Goal: Task Accomplishment & Management: Use online tool/utility

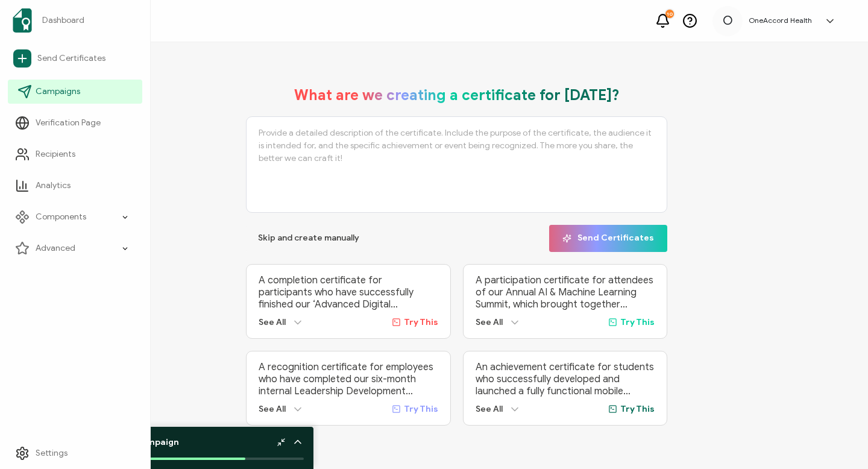
click at [40, 90] on span "Campaigns" at bounding box center [58, 92] width 45 height 12
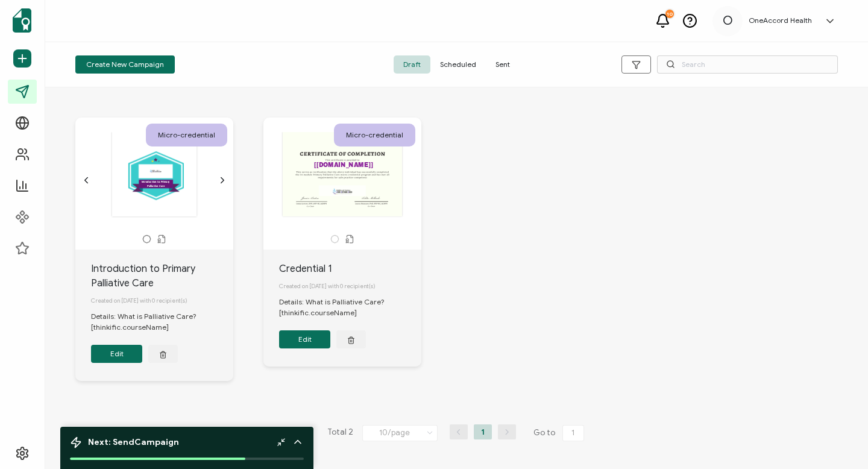
click at [412, 66] on span "Draft" at bounding box center [412, 64] width 37 height 18
click at [222, 179] on icon "chevron forward outline" at bounding box center [222, 180] width 3 height 5
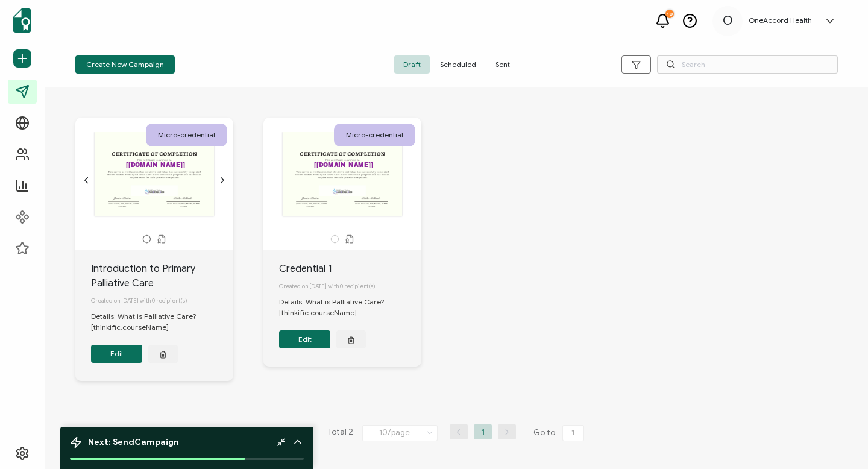
click at [178, 184] on div "The recipient’s full name, which will be automatically filled based on the info…" at bounding box center [154, 174] width 127 height 84
click at [116, 361] on button "Edit" at bounding box center [116, 354] width 51 height 18
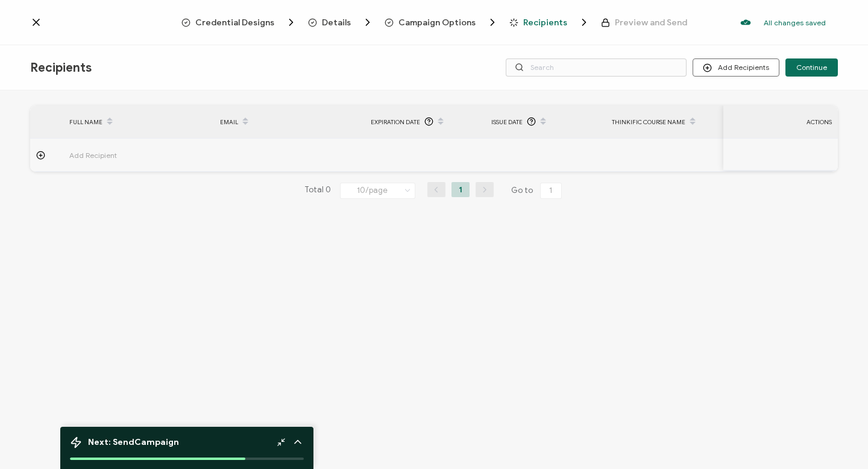
click at [449, 22] on span "Campaign Options" at bounding box center [436, 22] width 77 height 9
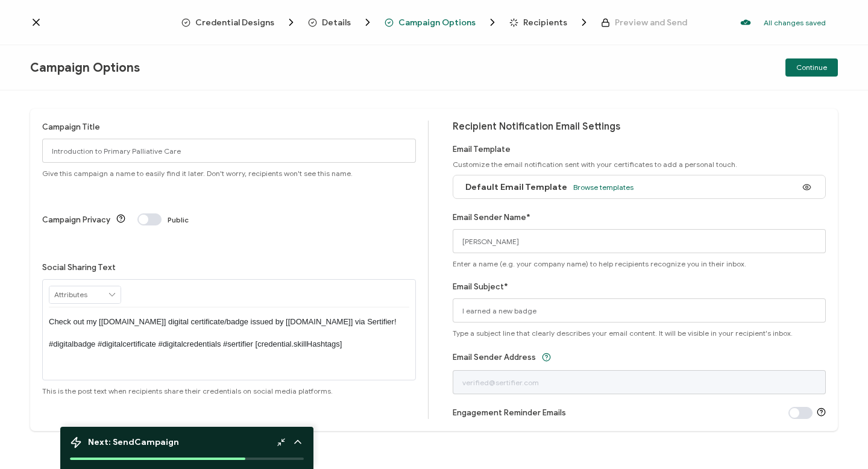
click at [248, 26] on span "Credential Designs" at bounding box center [234, 22] width 79 height 9
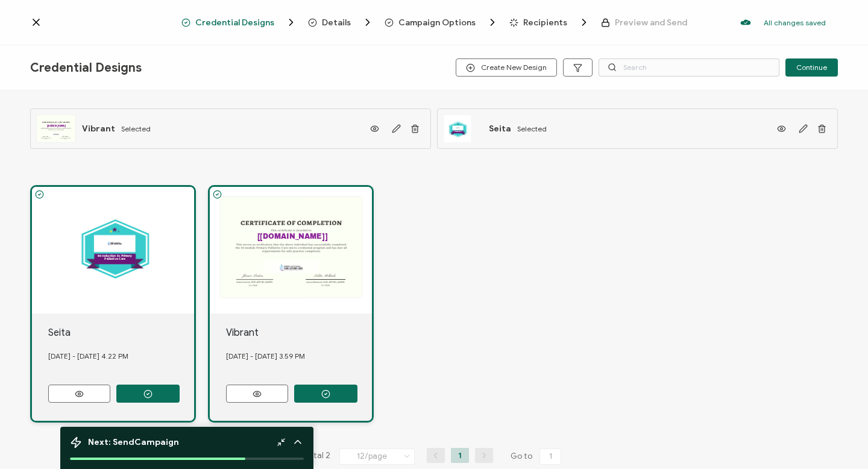
click at [133, 274] on div ".uuid-dfa4a8b0-75b3-457d-8659-10f68ec50406{}.uuid-1a4602e0-54c3-4f6a-988b-a909d…" at bounding box center [113, 250] width 162 height 127
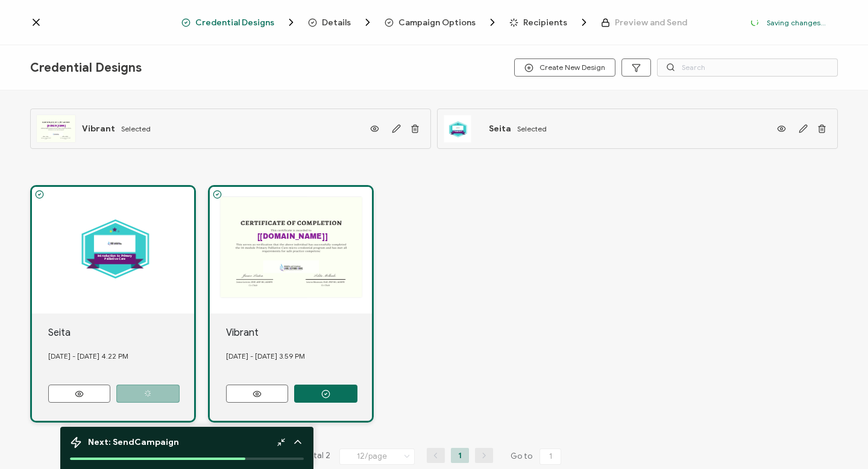
click at [525, 128] on span "Selected" at bounding box center [532, 128] width 30 height 9
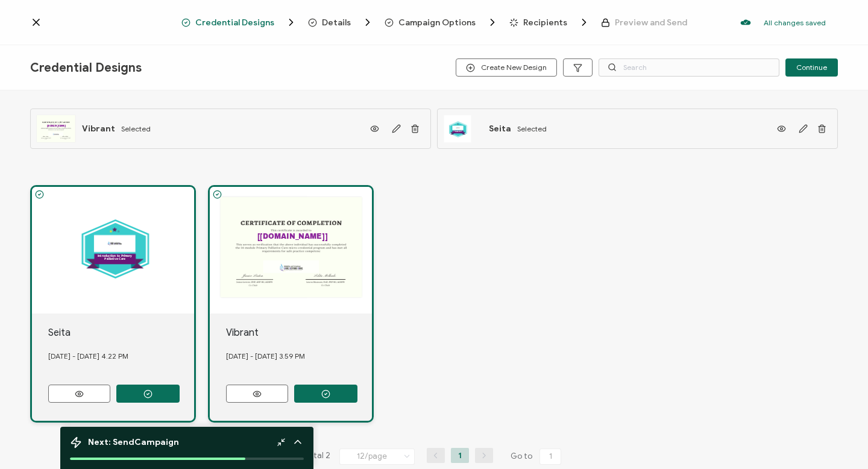
click at [299, 254] on div "The recipient’s full name, which will be automatically filled based on the info…" at bounding box center [291, 250] width 162 height 127
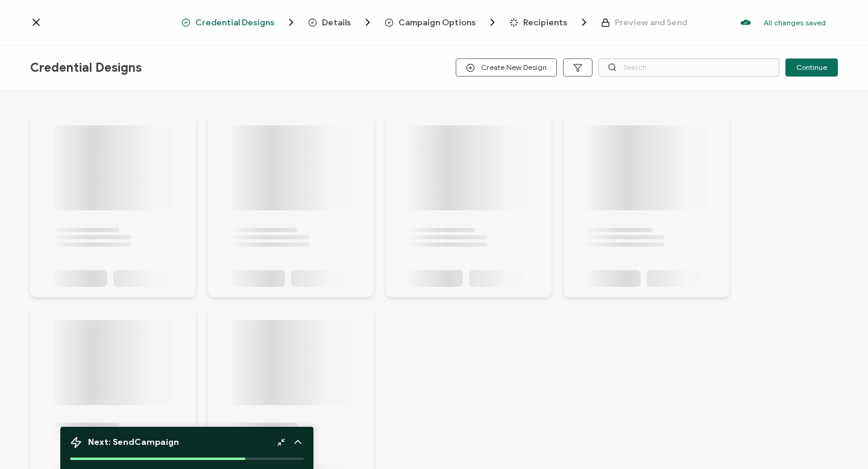
click at [394, 127] on div at bounding box center [469, 206] width 166 height 183
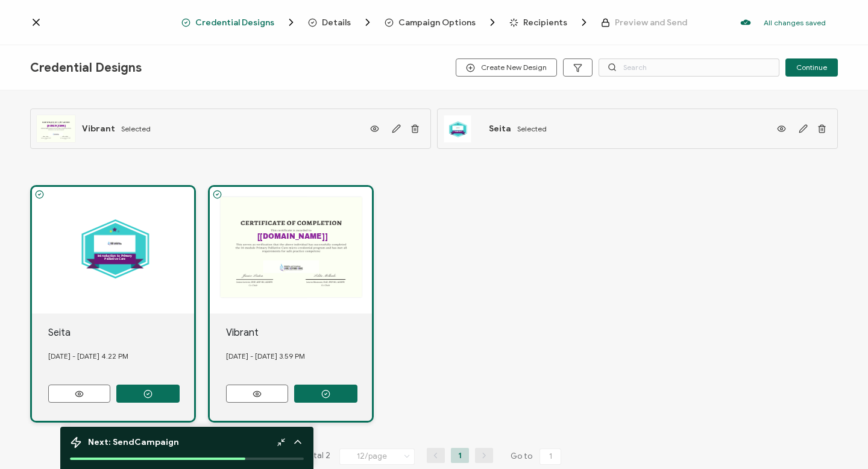
click at [297, 240] on div "The recipient’s full name, which will be automatically filled based on the info…" at bounding box center [291, 250] width 162 height 127
click at [394, 129] on icon "button" at bounding box center [396, 128] width 9 height 9
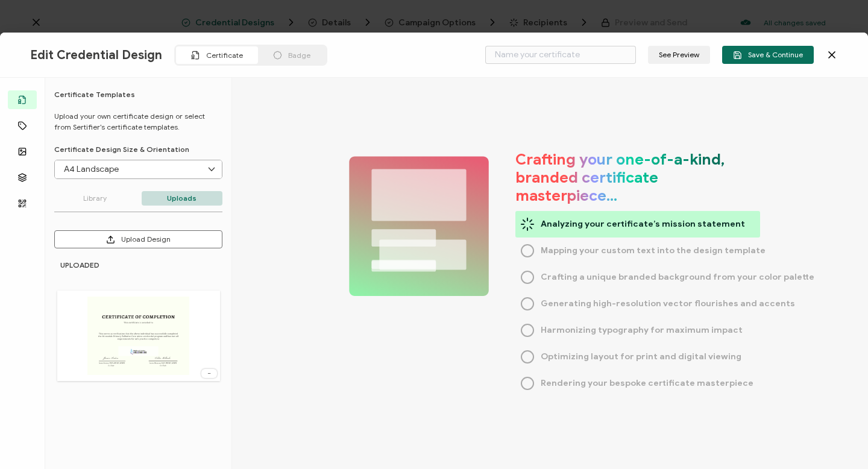
type input "Vibrant"
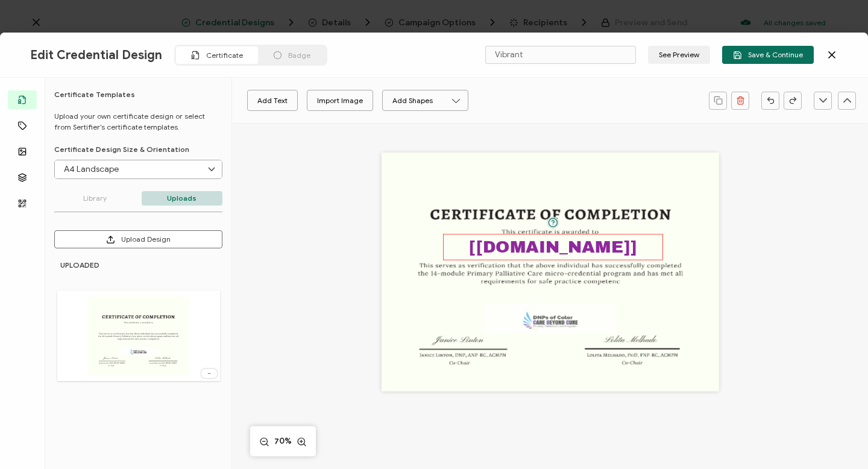
click at [611, 247] on pre "[[DOMAIN_NAME]]" at bounding box center [553, 247] width 168 height 18
click at [369, 99] on icon at bounding box center [367, 101] width 15 height 18
click at [356, 165] on span "17" at bounding box center [353, 161] width 7 height 9
type input "17"
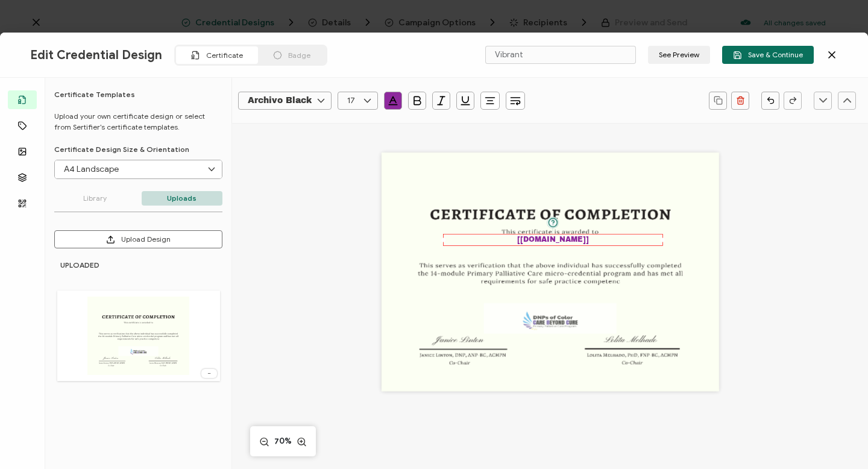
click at [368, 99] on icon at bounding box center [367, 101] width 15 height 18
click at [355, 250] on span "20" at bounding box center [355, 251] width 10 height 9
type input "20"
click at [614, 230] on div "The recipient’s full name, which will be automatically filled based on the info…" at bounding box center [551, 271] width 338 height 239
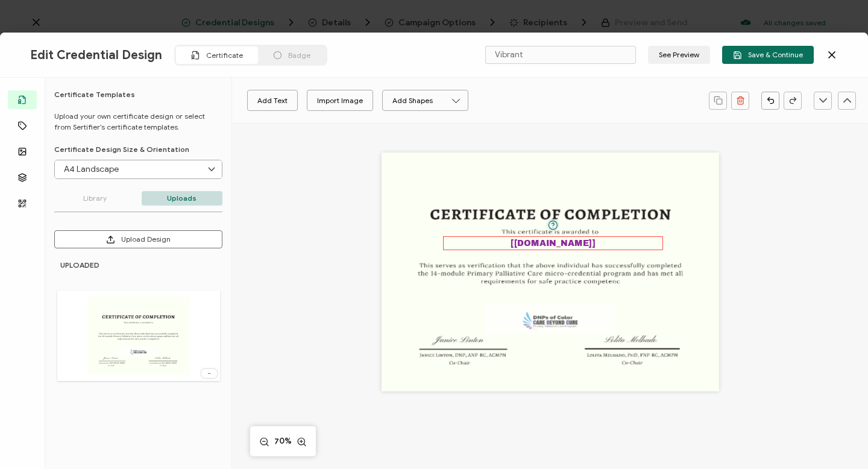
click at [590, 243] on div "The recipient’s full name, which will be automatically filled based on the info…" at bounding box center [553, 243] width 220 height 13
click at [551, 254] on div "The recipient’s full name, which will be automatically filled based on the info…" at bounding box center [551, 271] width 338 height 239
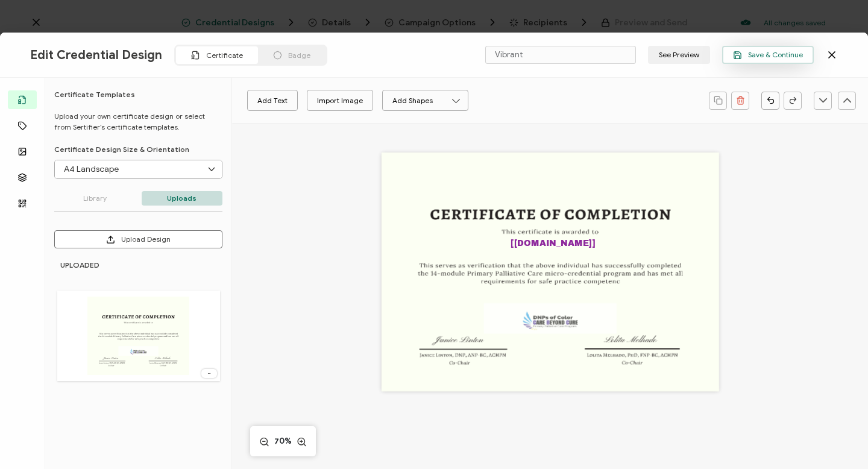
click at [770, 57] on span "Save & Continue" at bounding box center [768, 55] width 70 height 9
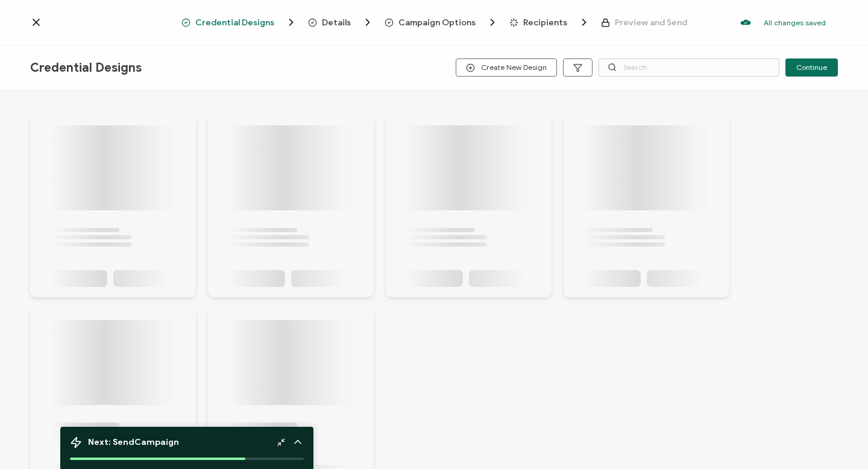
click at [162, 261] on icon at bounding box center [113, 206] width 121 height 162
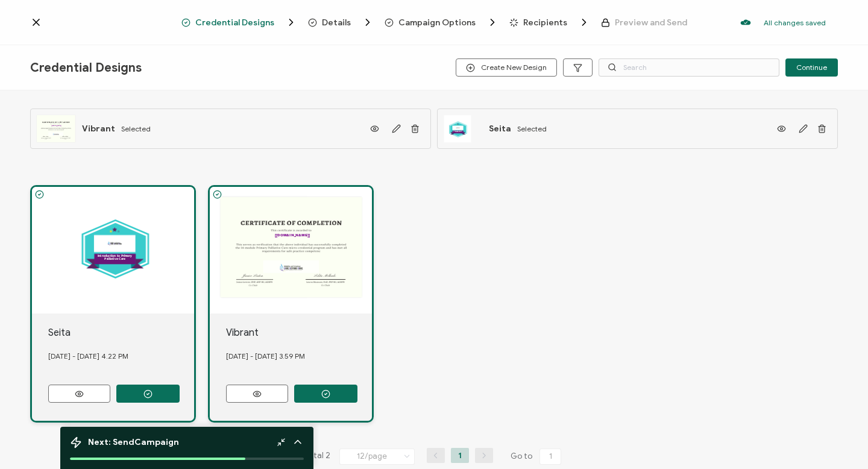
click at [120, 330] on div "Seita" at bounding box center [121, 332] width 146 height 14
click at [119, 313] on div ".uuid-dfa4a8b0-75b3-457d-8659-10f68ec50406{}.uuid-1a4602e0-54c3-4f6a-988b-a909d…" at bounding box center [113, 303] width 166 height 237
click at [37, 22] on icon at bounding box center [36, 22] width 6 height 6
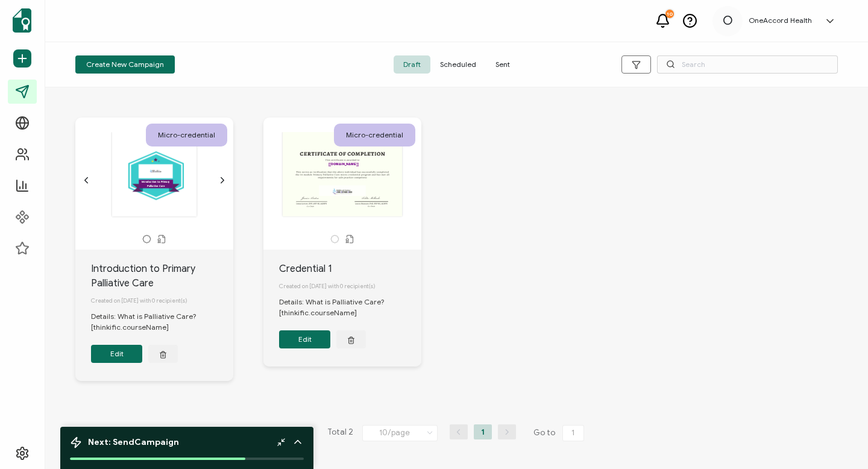
click at [218, 179] on icon "chevron forward outline" at bounding box center [223, 180] width 10 height 10
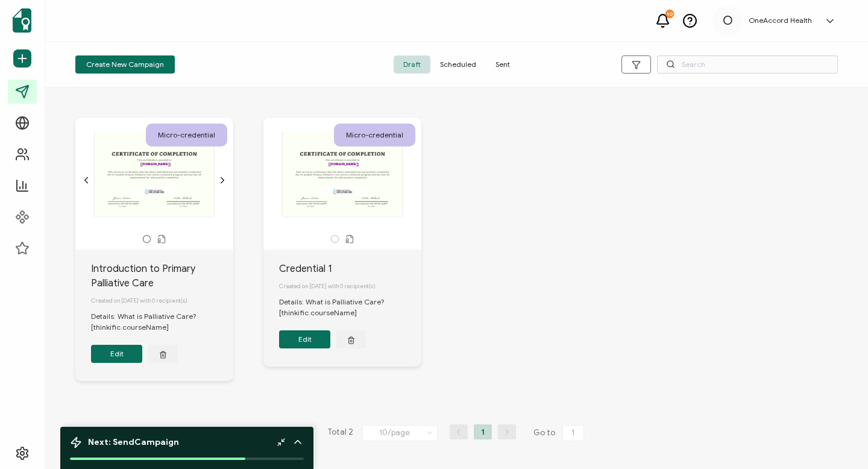
click at [198, 190] on div "The recipient’s full name, which will be automatically filled based on the info…" at bounding box center [154, 174] width 127 height 84
click at [162, 353] on icon "button" at bounding box center [163, 351] width 2 height 1
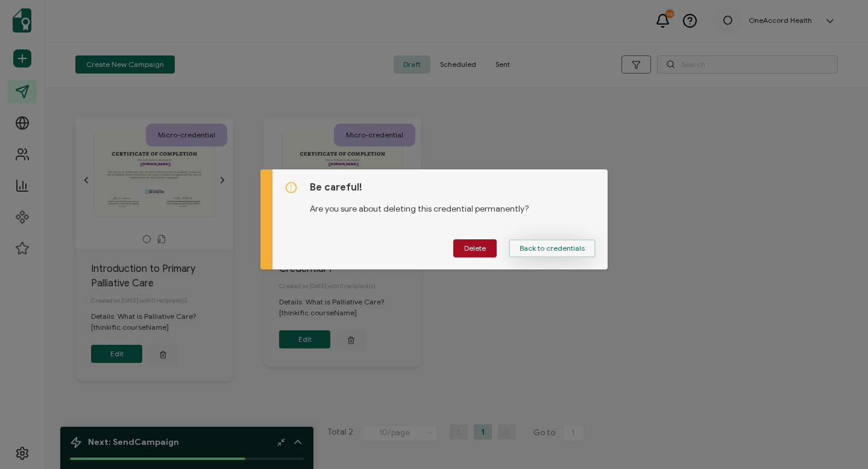
click at [538, 248] on span "Back to credentials" at bounding box center [552, 248] width 65 height 7
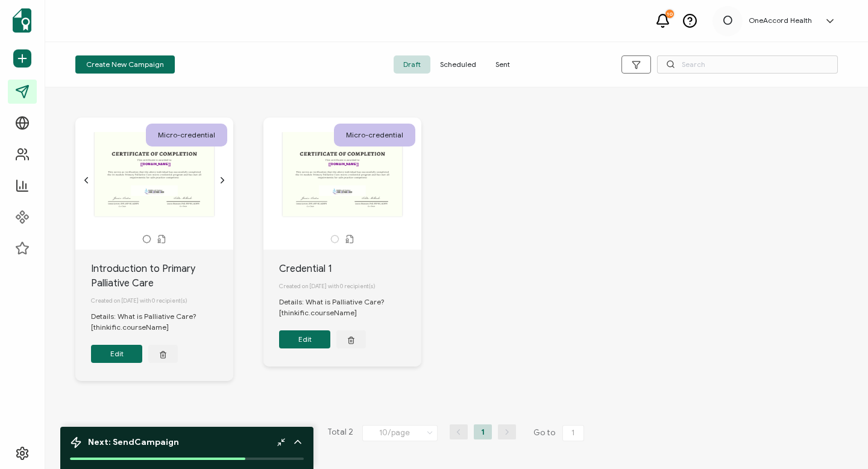
click at [814, 22] on div "OneAccord Health" at bounding box center [780, 20] width 75 height 8
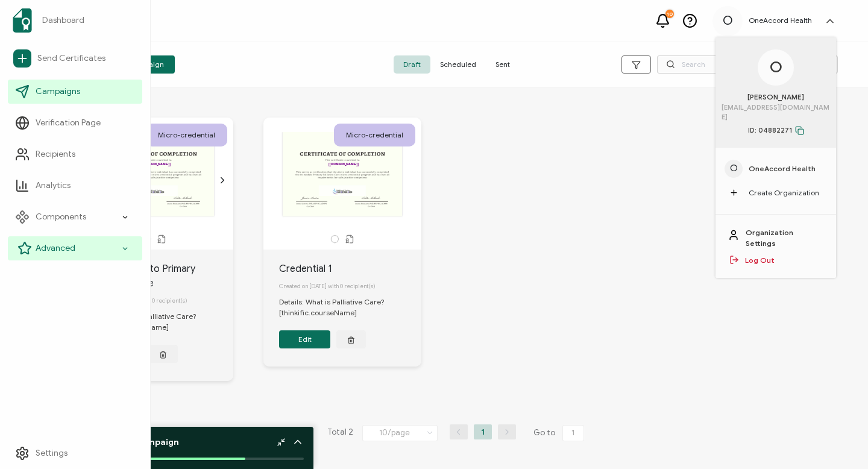
click at [56, 248] on span "Advanced" at bounding box center [56, 248] width 40 height 12
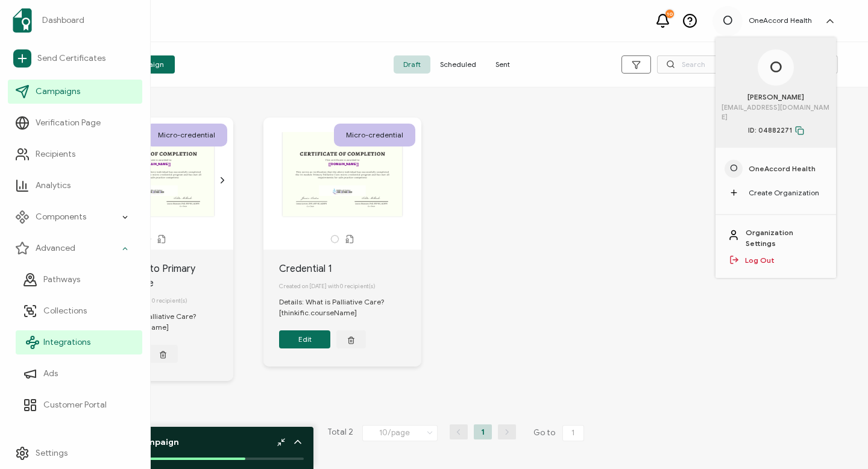
click at [57, 342] on span "Integrations" at bounding box center [66, 342] width 47 height 12
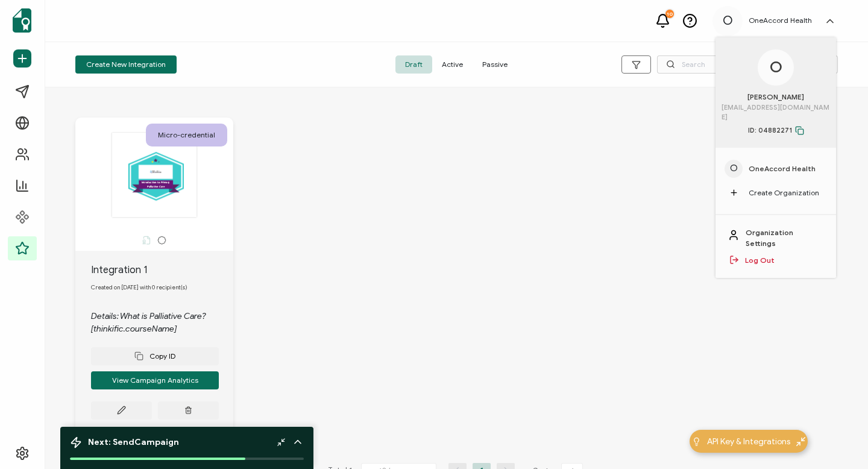
click at [453, 63] on span "Active" at bounding box center [452, 64] width 40 height 18
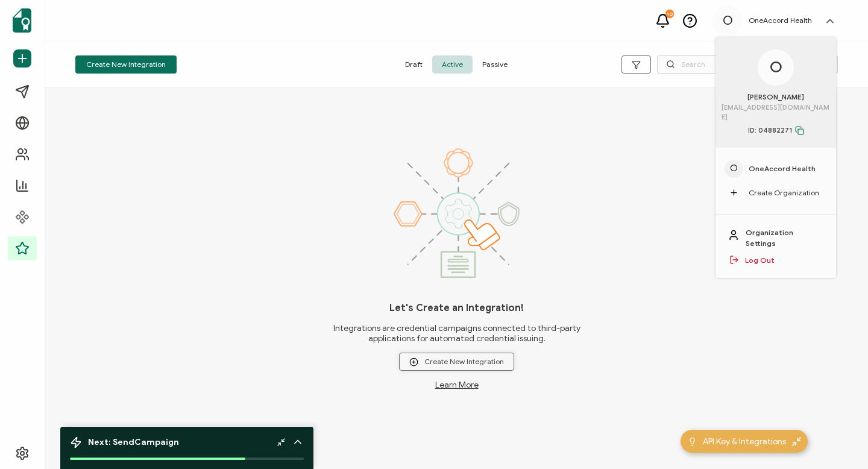
click at [448, 360] on span "Create New Integration" at bounding box center [456, 361] width 95 height 9
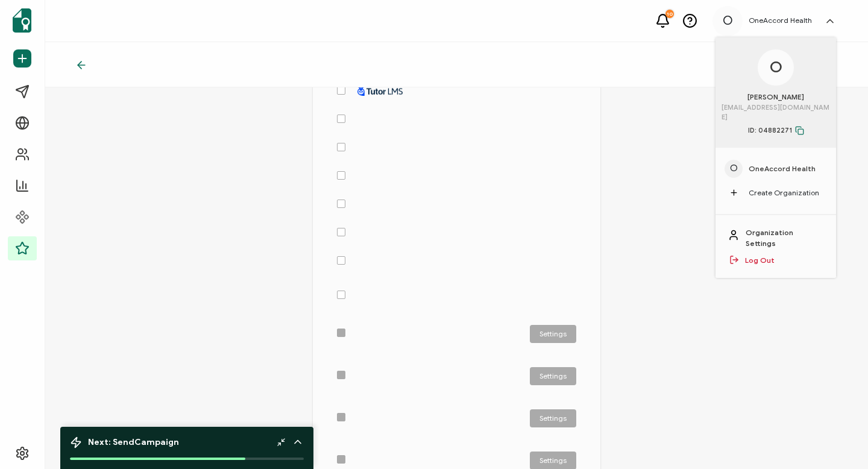
scroll to position [318, 0]
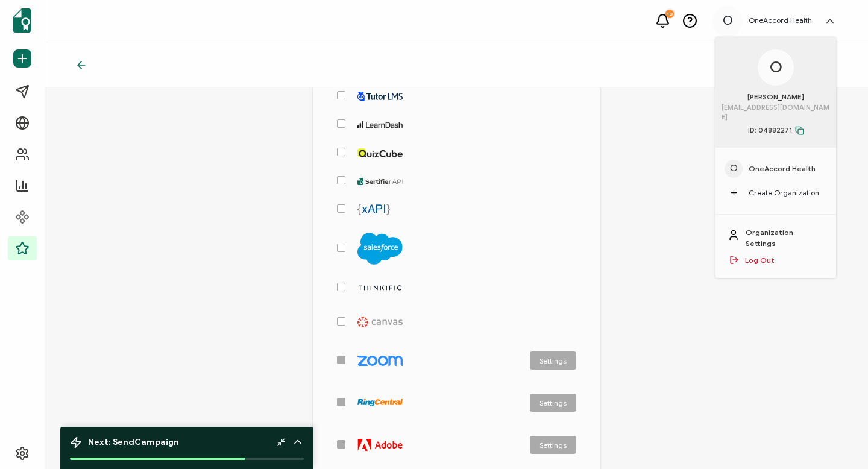
click at [339, 284] on span "checkbox-group" at bounding box center [341, 287] width 8 height 8
click at [345, 283] on input "checkbox-group" at bounding box center [345, 283] width 0 height 0
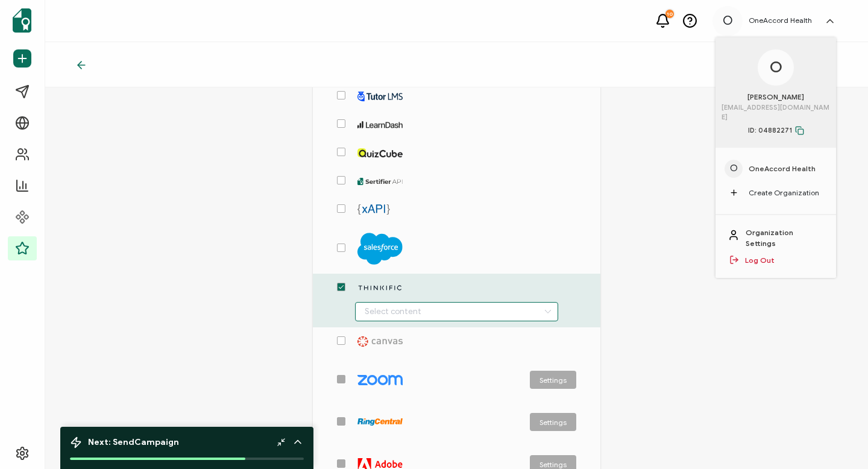
click at [494, 309] on input "checkbox-group" at bounding box center [457, 311] width 204 height 19
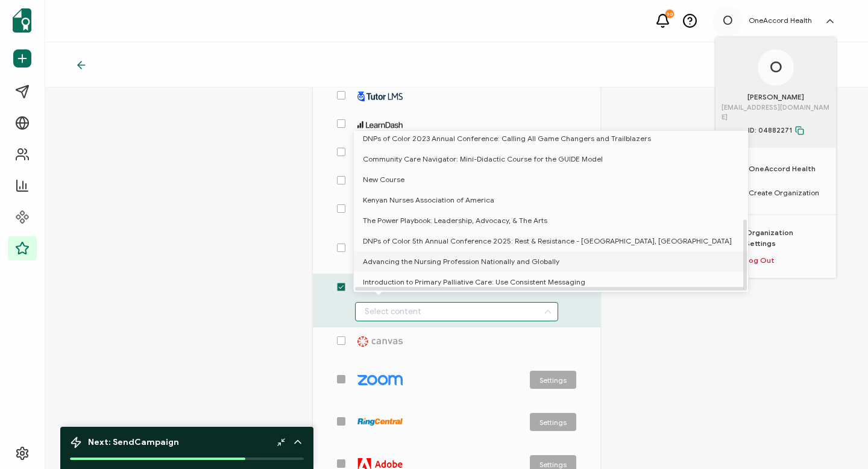
scroll to position [196, 0]
click at [486, 278] on span "Introduction to Primary Palliative Care: Use Consistent Messaging" at bounding box center [474, 282] width 222 height 20
type input "Introduction to Primary Palliative Care: Use Consistent Messaging"
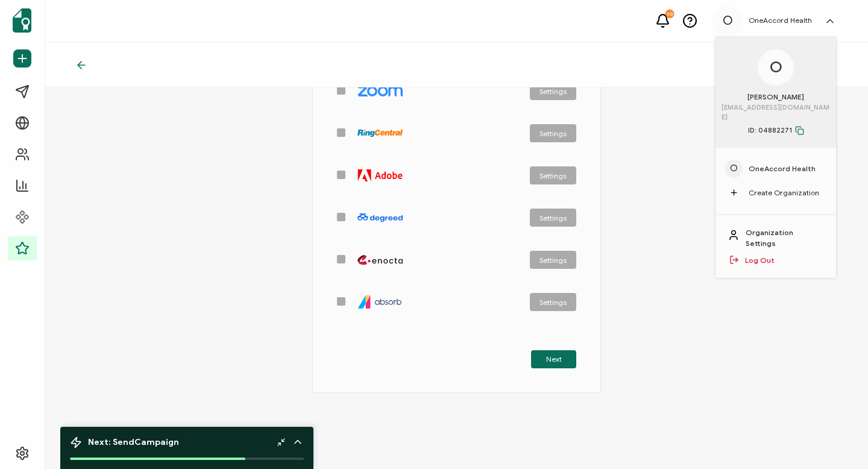
scroll to position [609, 0]
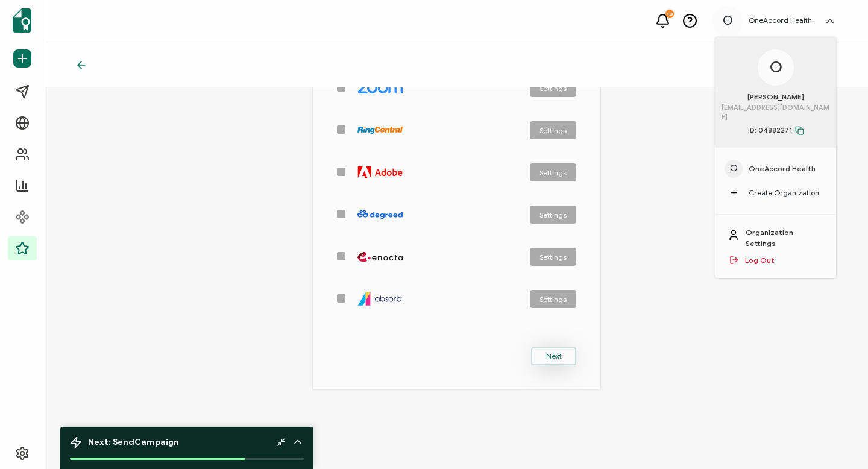
click at [539, 354] on button "Next" at bounding box center [553, 356] width 45 height 18
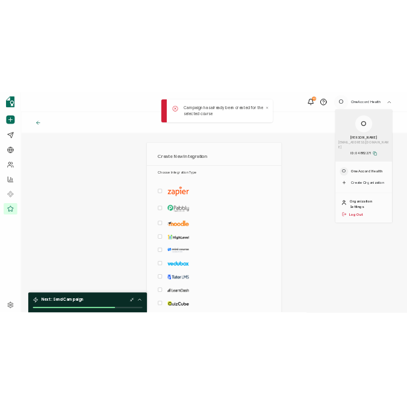
scroll to position [0, 0]
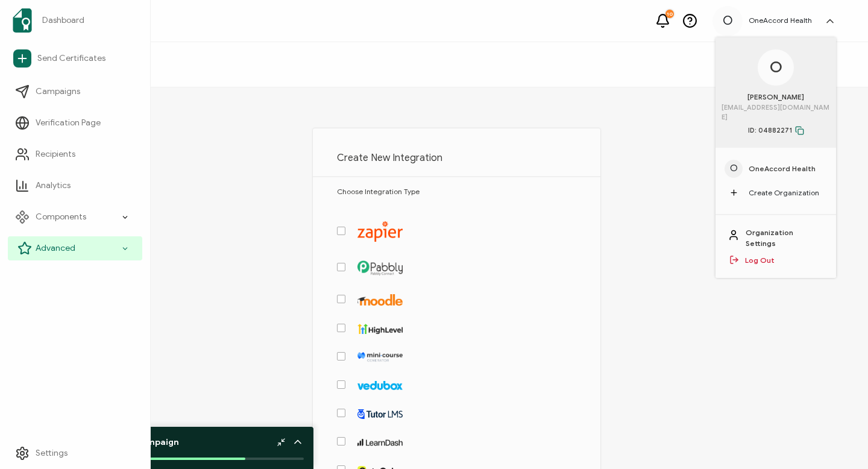
click at [75, 244] on div "Advanced" at bounding box center [75, 248] width 134 height 24
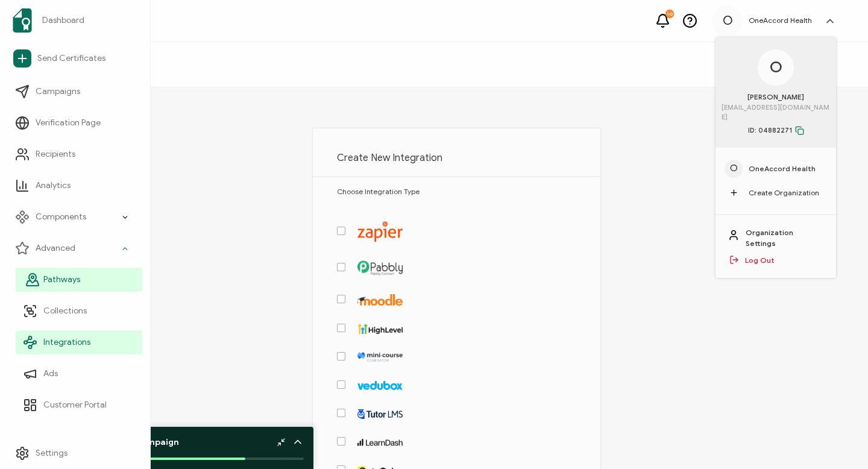
click at [68, 280] on span "Pathways" at bounding box center [61, 280] width 37 height 12
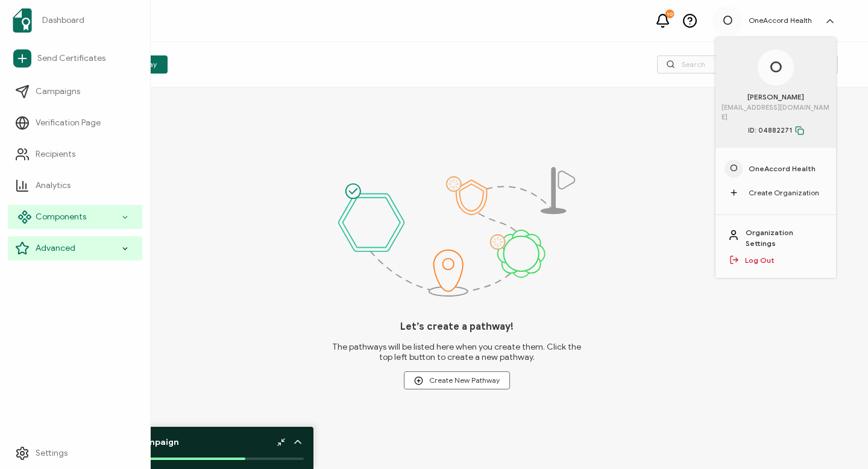
click at [55, 214] on span "Components" at bounding box center [61, 217] width 51 height 12
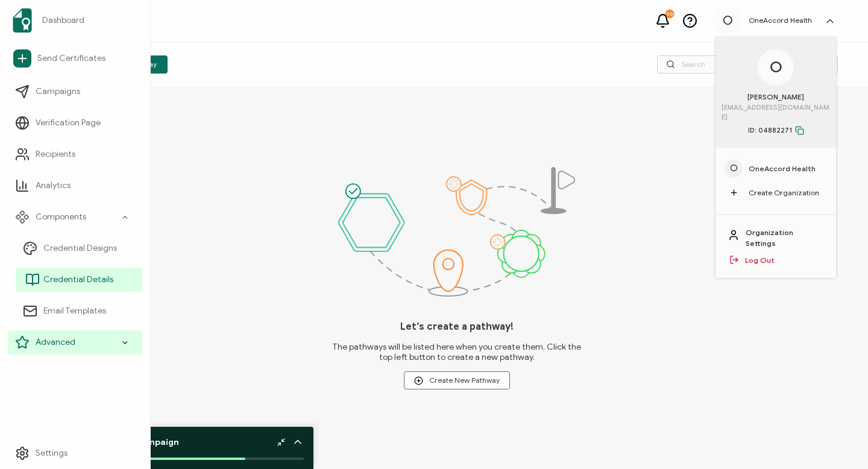
click at [77, 279] on span "Credential Details" at bounding box center [78, 280] width 70 height 12
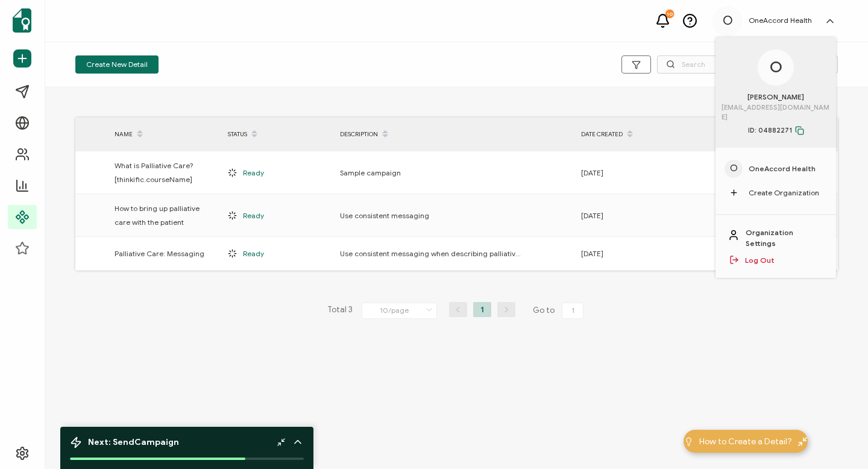
click at [776, 274] on div "NAME STATUS DESCRIPTION DATE CREATED What is Palliative Care? [thinkific.course…" at bounding box center [456, 236] width 823 height 299
click at [780, 65] on span "O" at bounding box center [776, 67] width 13 height 23
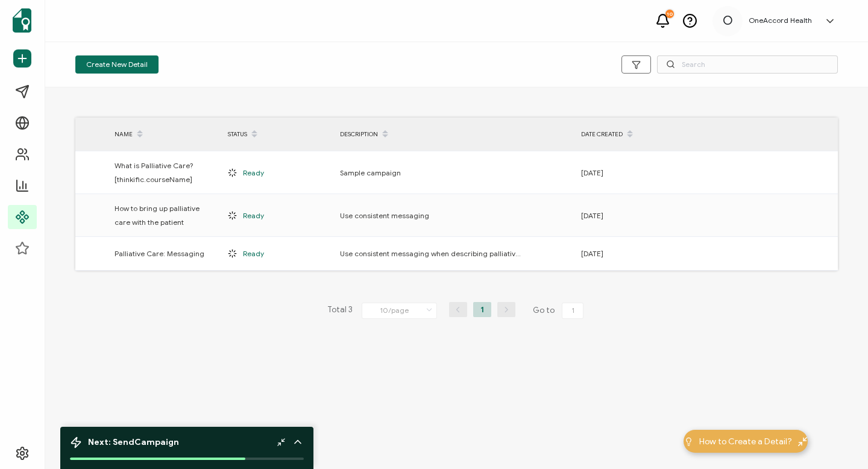
click at [184, 350] on div "NAME STATUS DESCRIPTION DATE CREATED What is Palliative Care? [thinkific.course…" at bounding box center [456, 236] width 823 height 299
